Goal: Task Accomplishment & Management: Complete application form

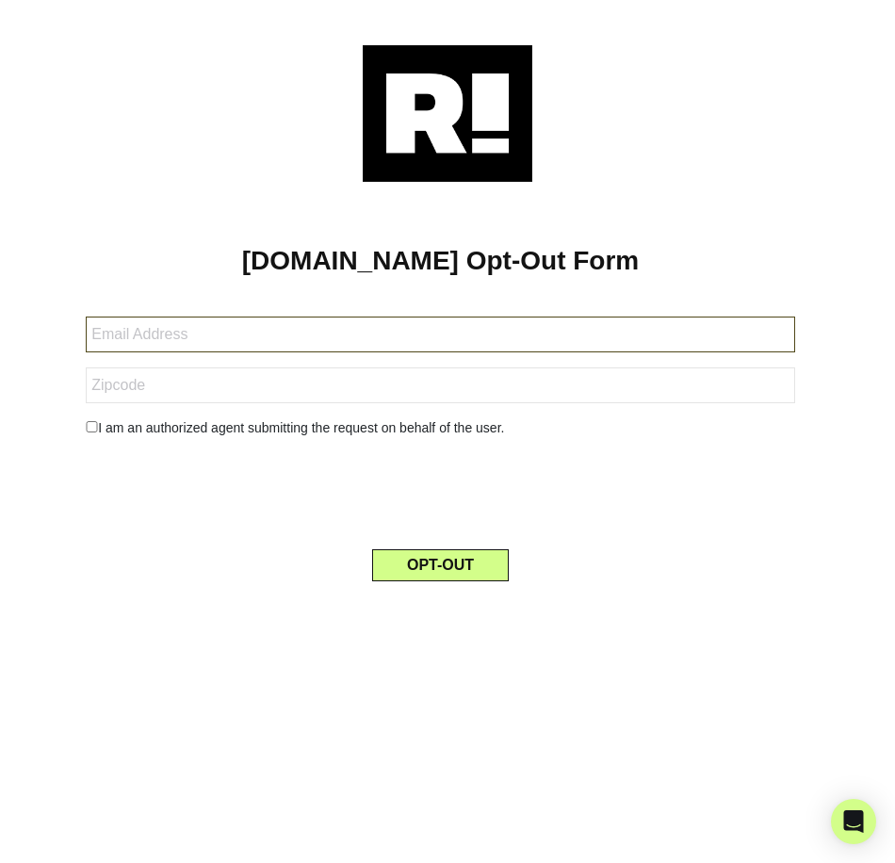
click at [222, 340] on input "text" at bounding box center [441, 335] width 710 height 36
type input "[PERSON_NAME][EMAIL_ADDRESS][PERSON_NAME][DOMAIN_NAME]"
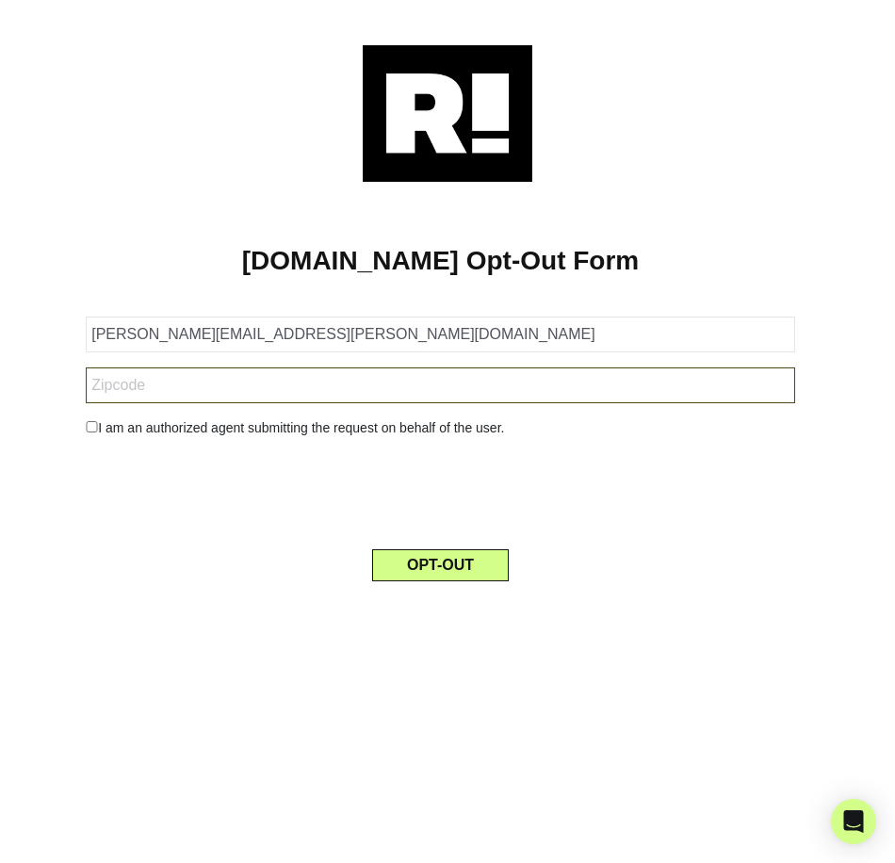
click at [167, 392] on input "text" at bounding box center [441, 386] width 710 height 36
type input "92115"
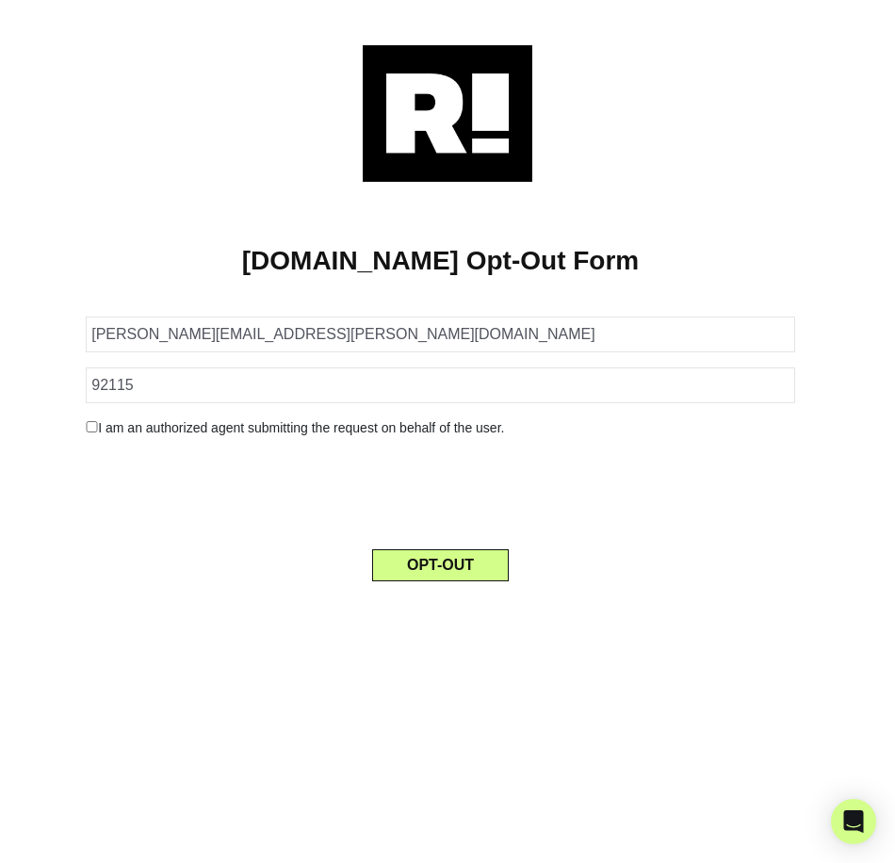
click at [93, 425] on input "checkbox" at bounding box center [92, 426] width 12 height 11
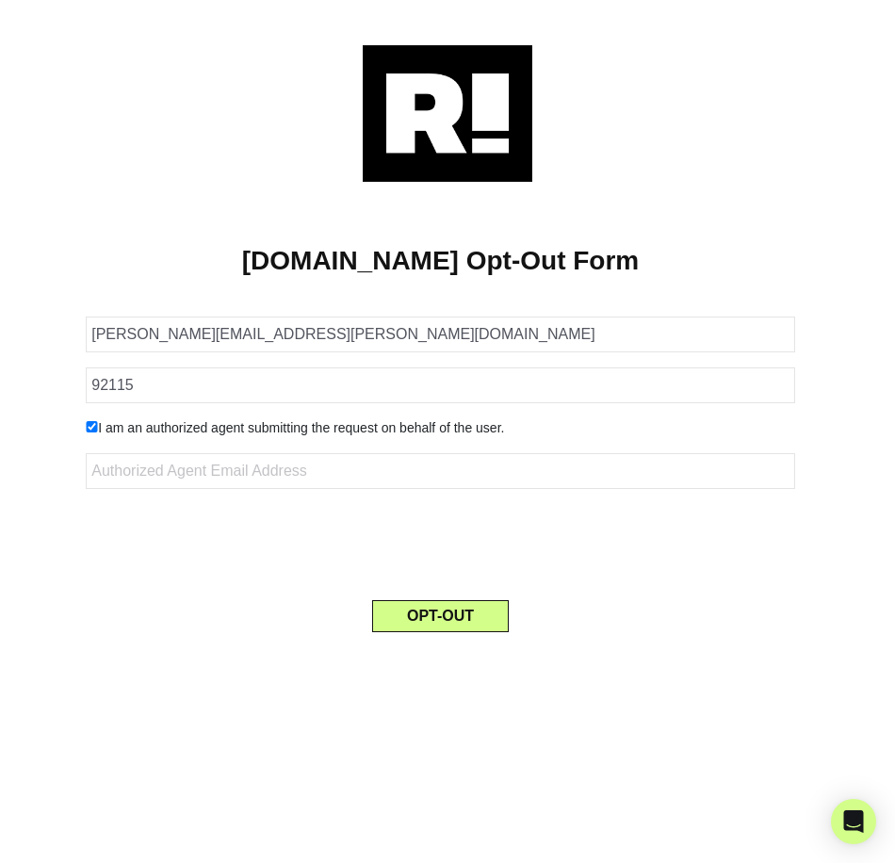
click at [93, 424] on input "checkbox" at bounding box center [92, 426] width 12 height 11
checkbox input "false"
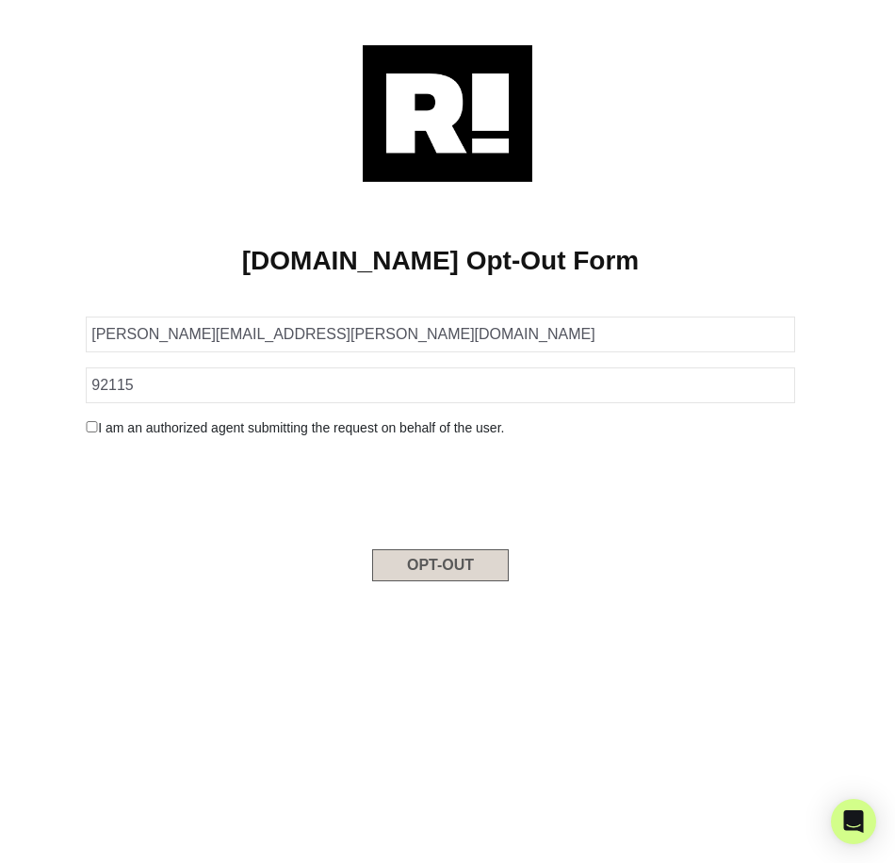
click at [433, 566] on button "OPT-OUT" at bounding box center [440, 565] width 137 height 32
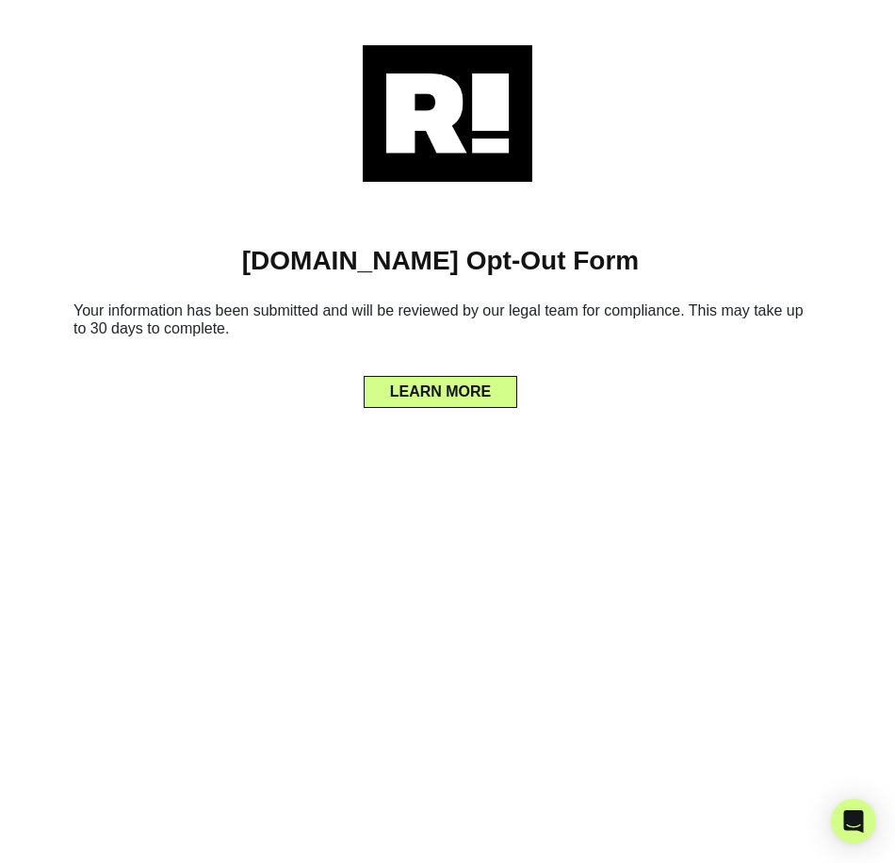
drag, startPoint x: 407, startPoint y: 388, endPoint x: 616, endPoint y: 406, distance: 210.0
click at [407, 388] on button "LEARN MORE" at bounding box center [441, 392] width 155 height 32
